Goal: Find specific page/section

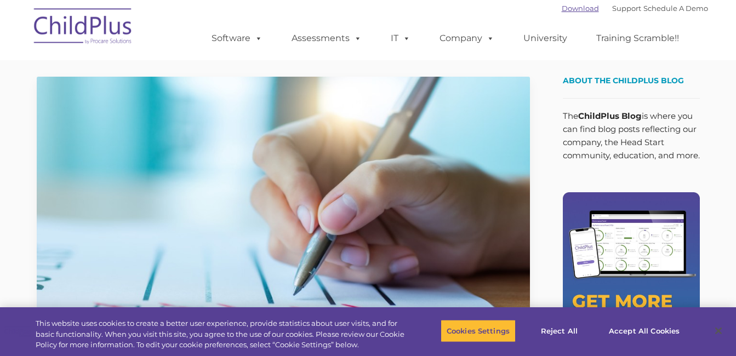
click at [568, 9] on link "Download" at bounding box center [580, 8] width 37 height 9
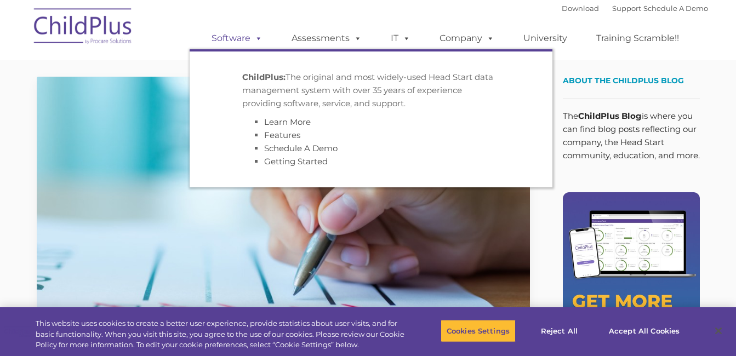
click at [232, 42] on link "Software" at bounding box center [237, 38] width 73 height 22
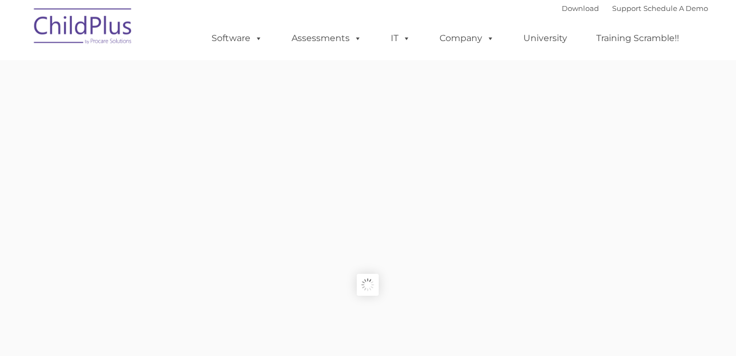
type input ""
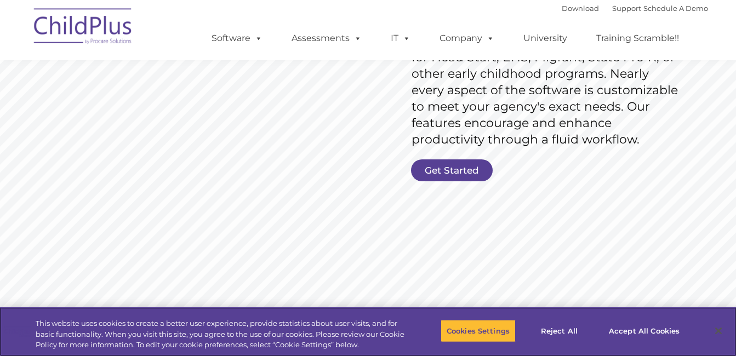
scroll to position [204, 0]
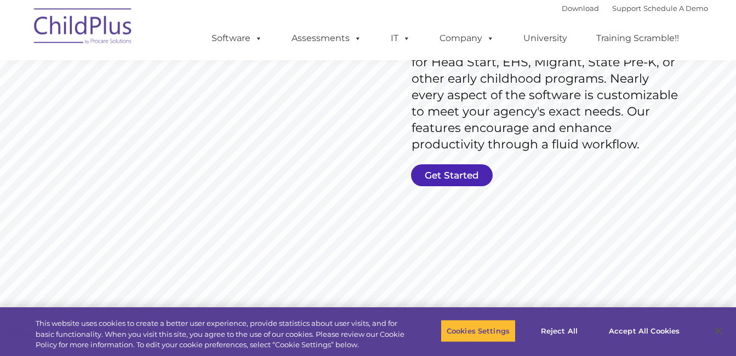
click at [432, 172] on link "Get Started" at bounding box center [452, 175] width 82 height 22
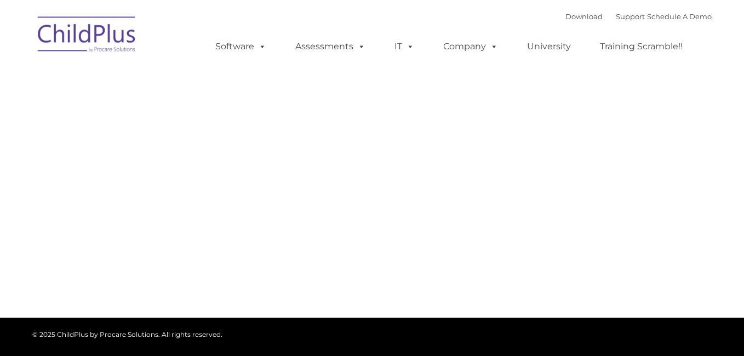
type input ""
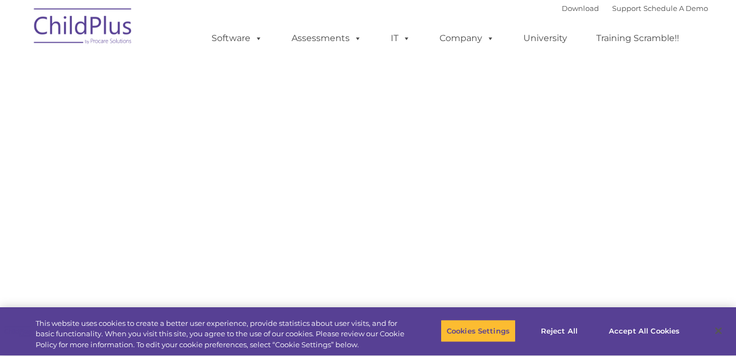
select select "MEDIUM"
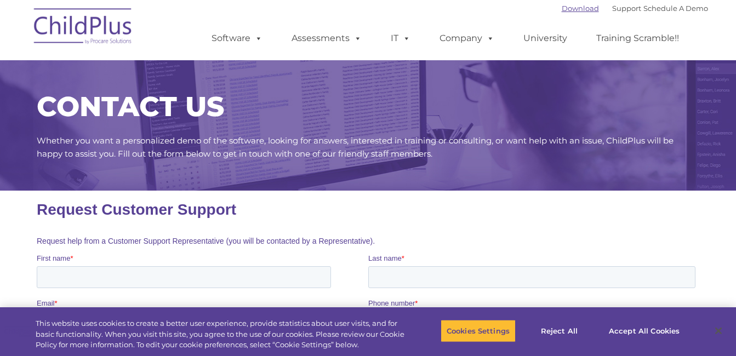
click at [572, 8] on link "Download" at bounding box center [580, 8] width 37 height 9
